Goal: Task Accomplishment & Management: Manage account settings

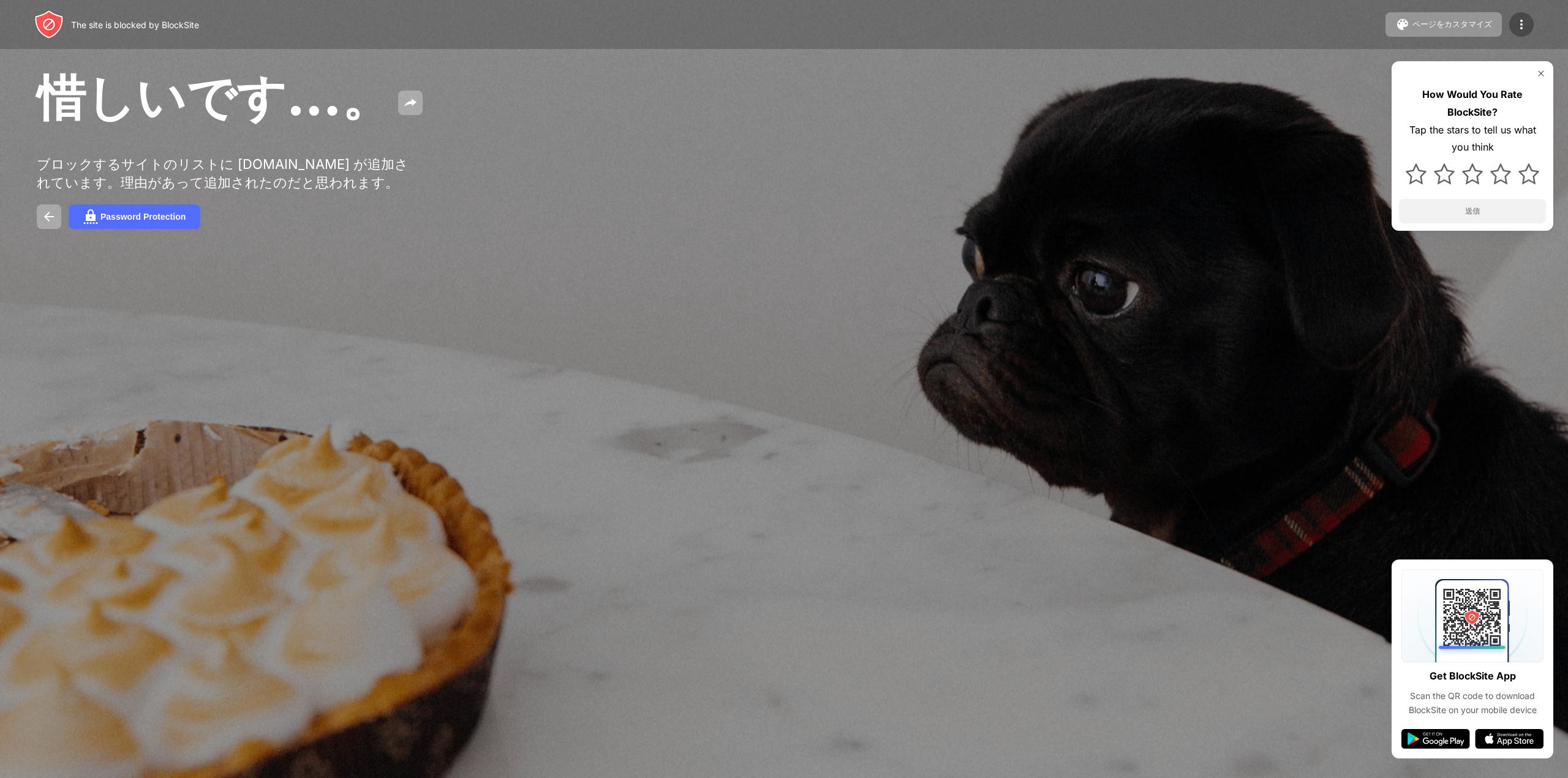
click at [1518, 28] on img at bounding box center [1521, 24] width 14 height 14
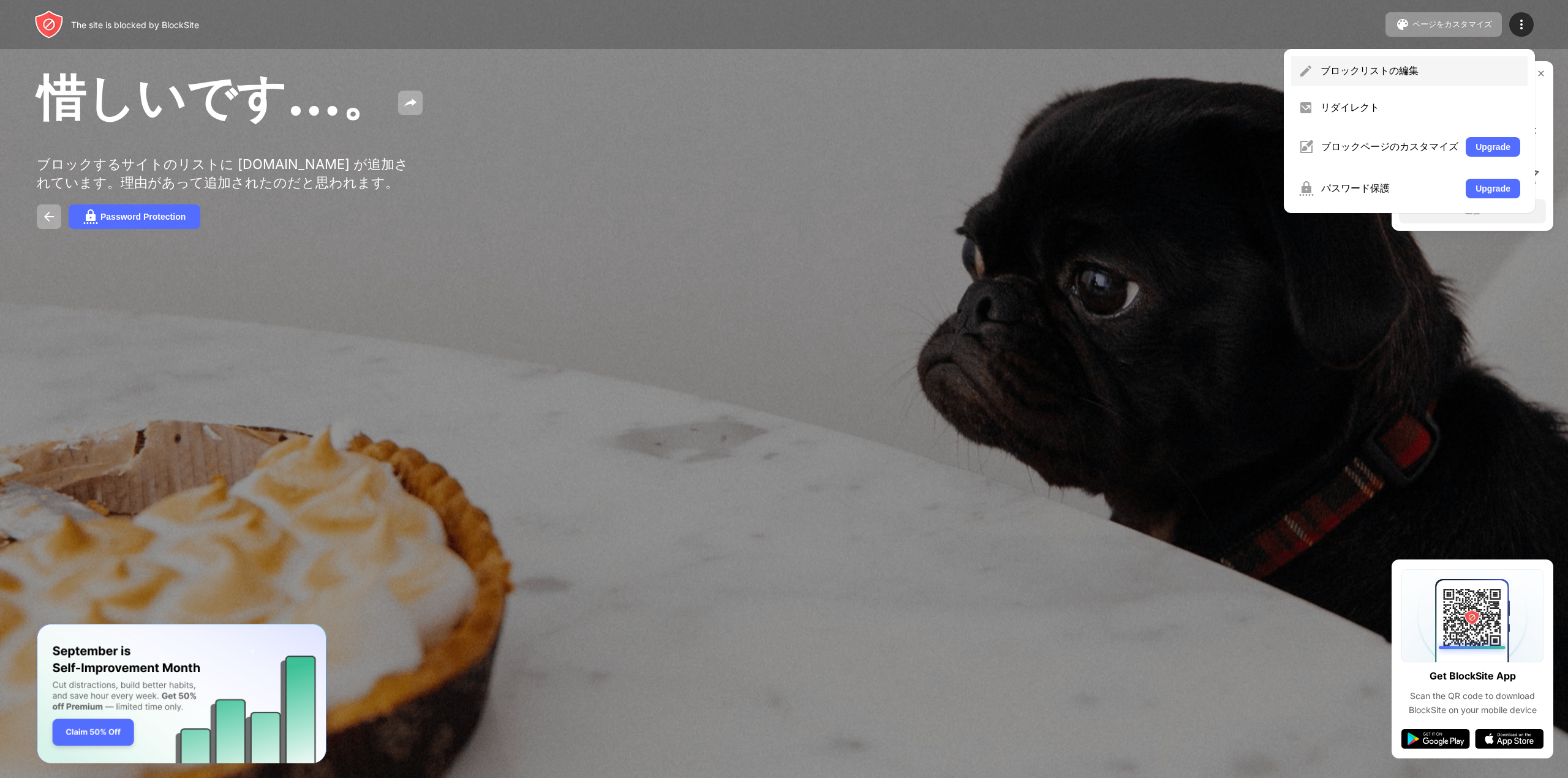
click at [1361, 74] on div "ブロックリストの編集" at bounding box center [1419, 70] width 199 height 14
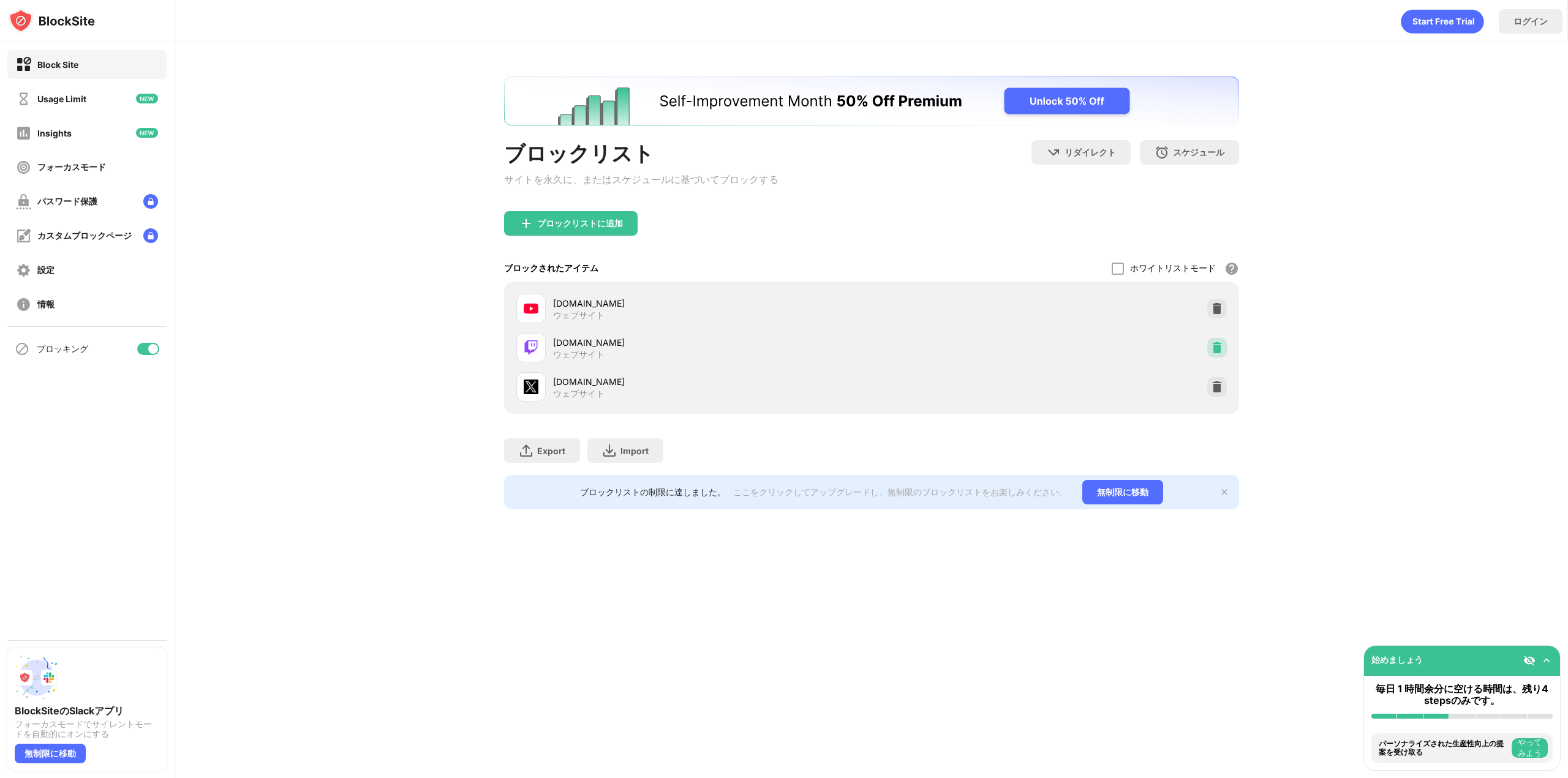
click at [1217, 351] on img at bounding box center [1217, 347] width 12 height 12
